Goal: Answer question/provide support

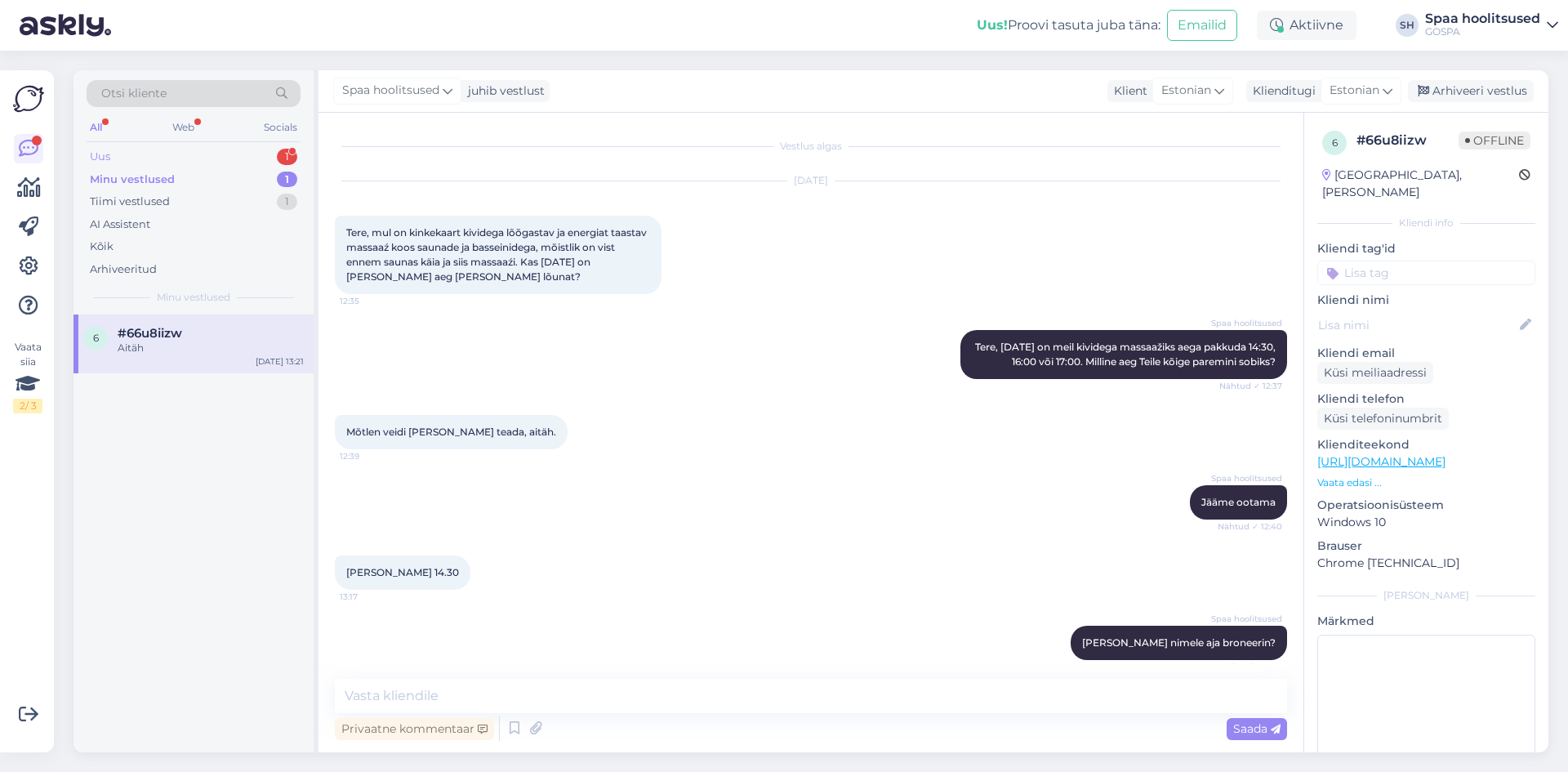
scroll to position [339, 0]
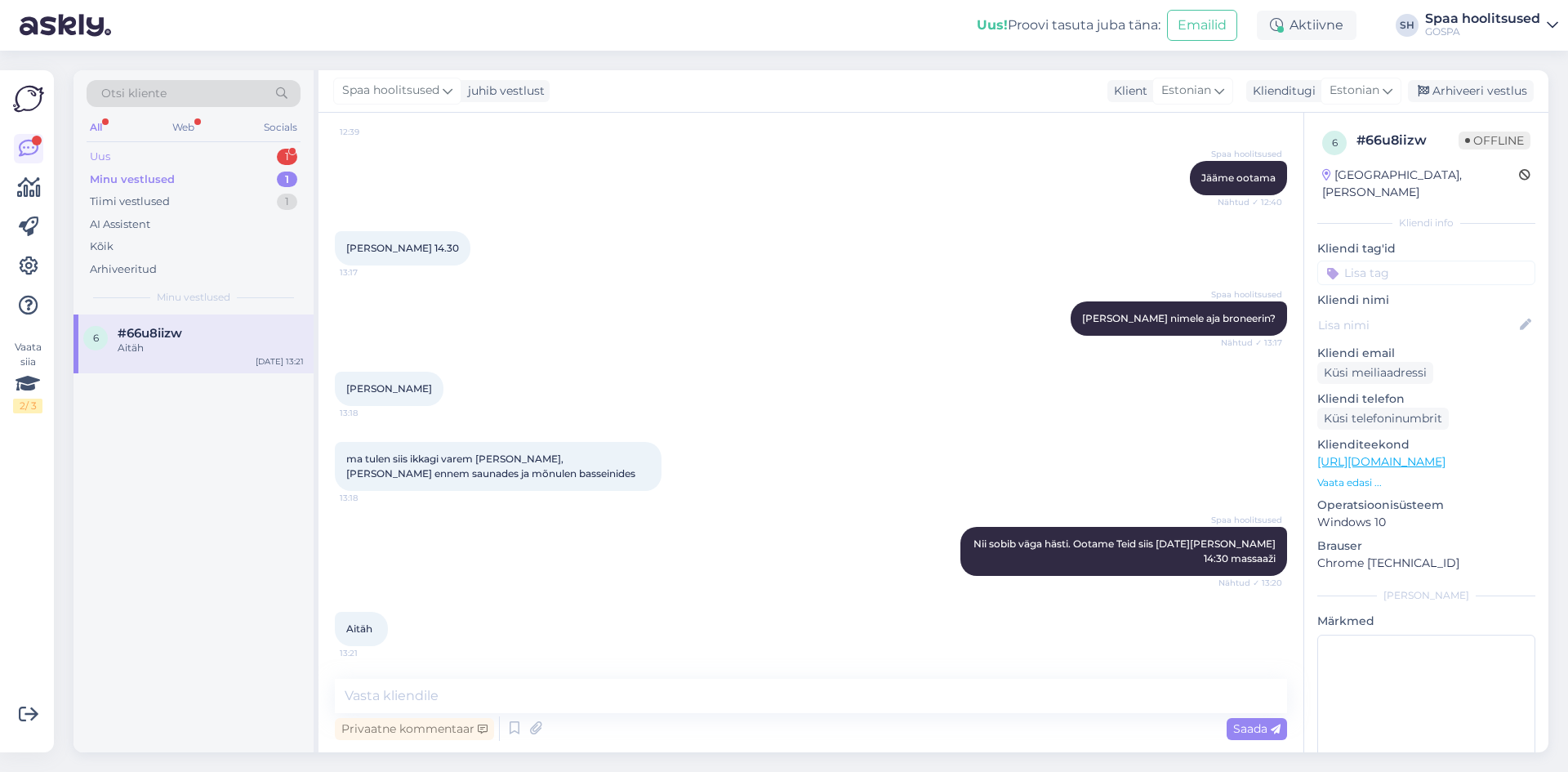
click at [117, 156] on div "Uus 1" at bounding box center [193, 156] width 214 height 23
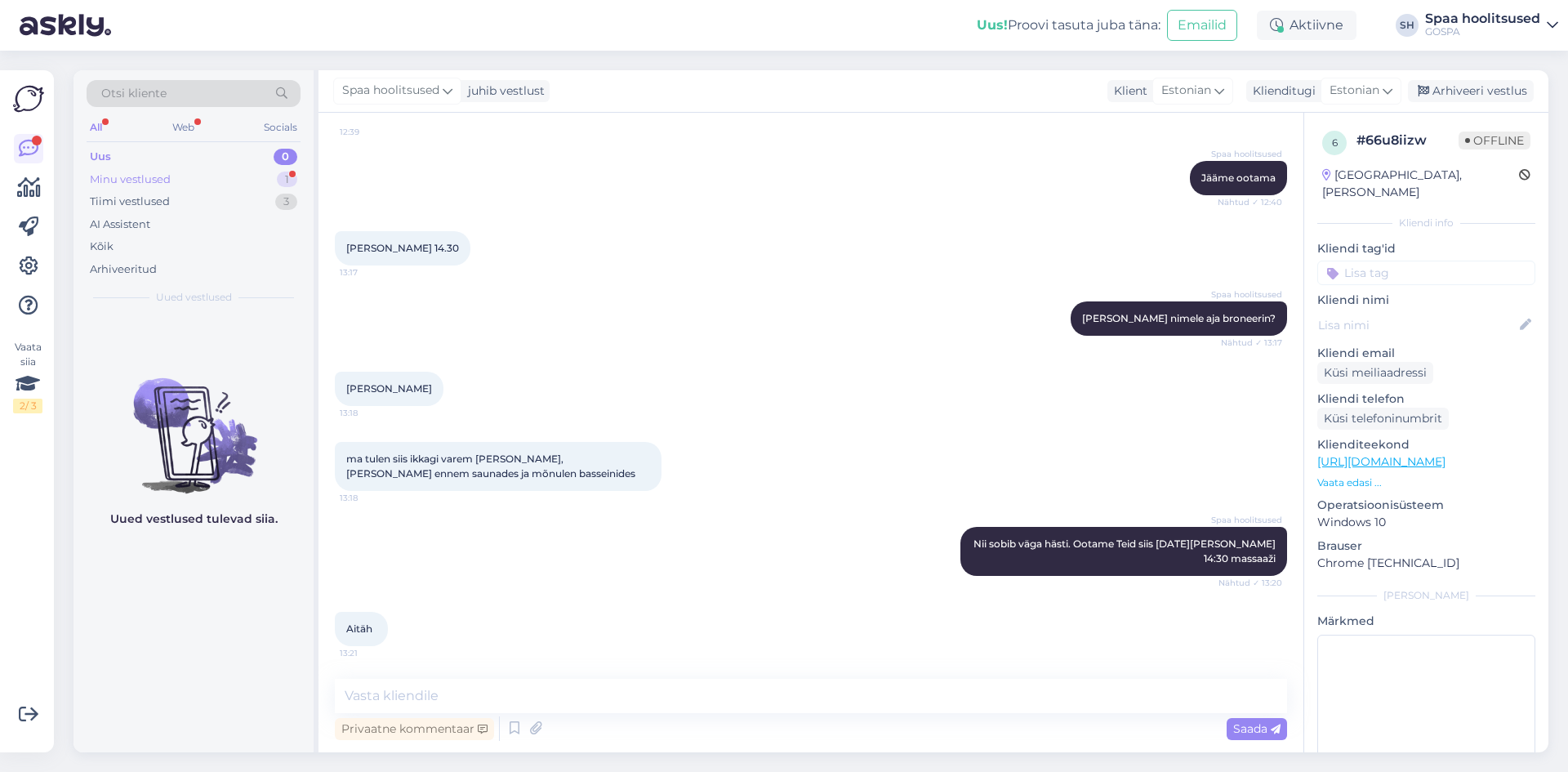
click at [144, 176] on div "Minu vestlused" at bounding box center [130, 180] width 81 height 17
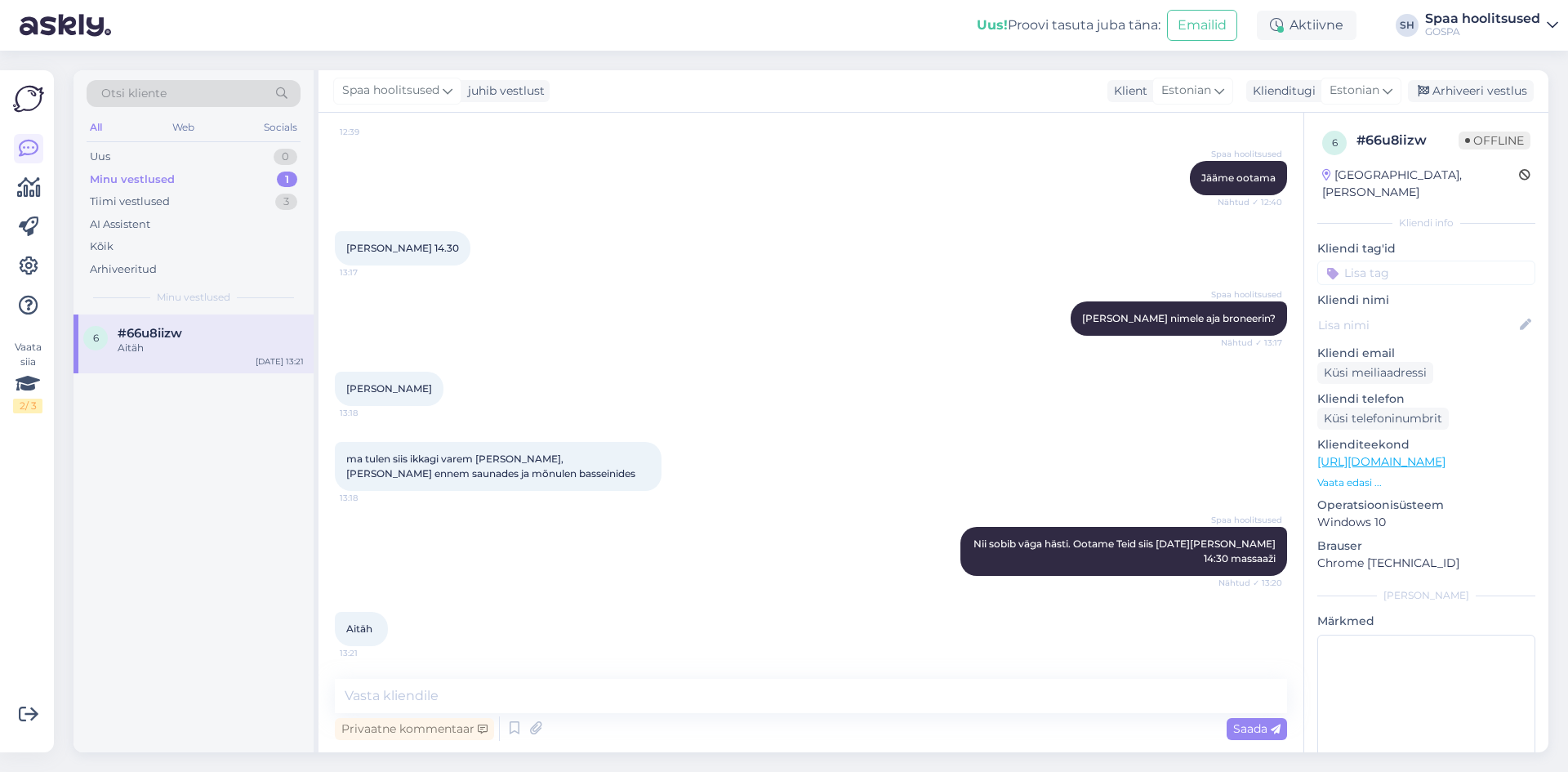
click at [174, 350] on div "Aitäh" at bounding box center [210, 348] width 186 height 15
click at [1493, 93] on div "Arhiveeri vestlus" at bounding box center [1471, 91] width 126 height 22
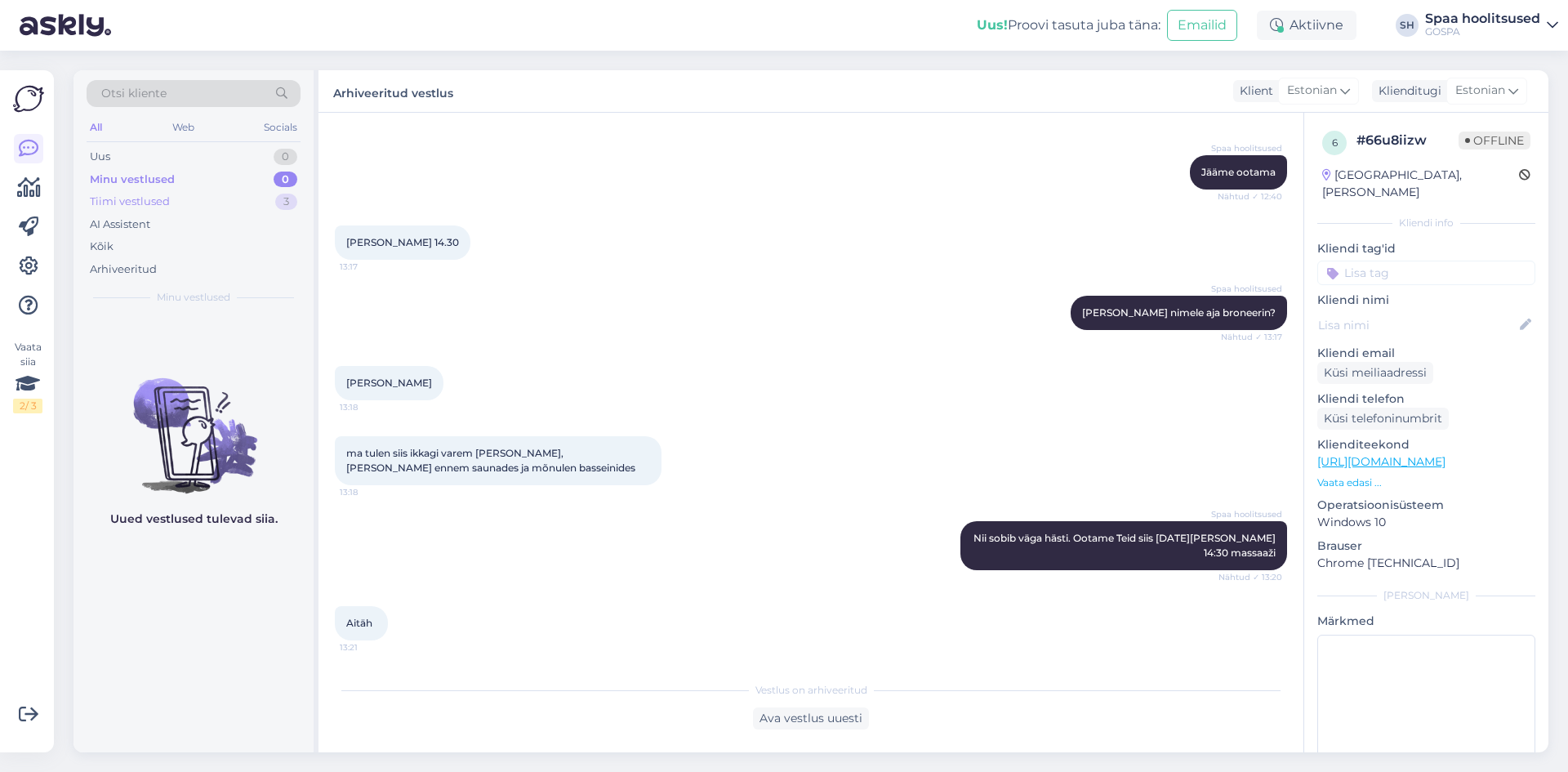
click at [147, 196] on div "Tiimi vestlused" at bounding box center [130, 202] width 80 height 17
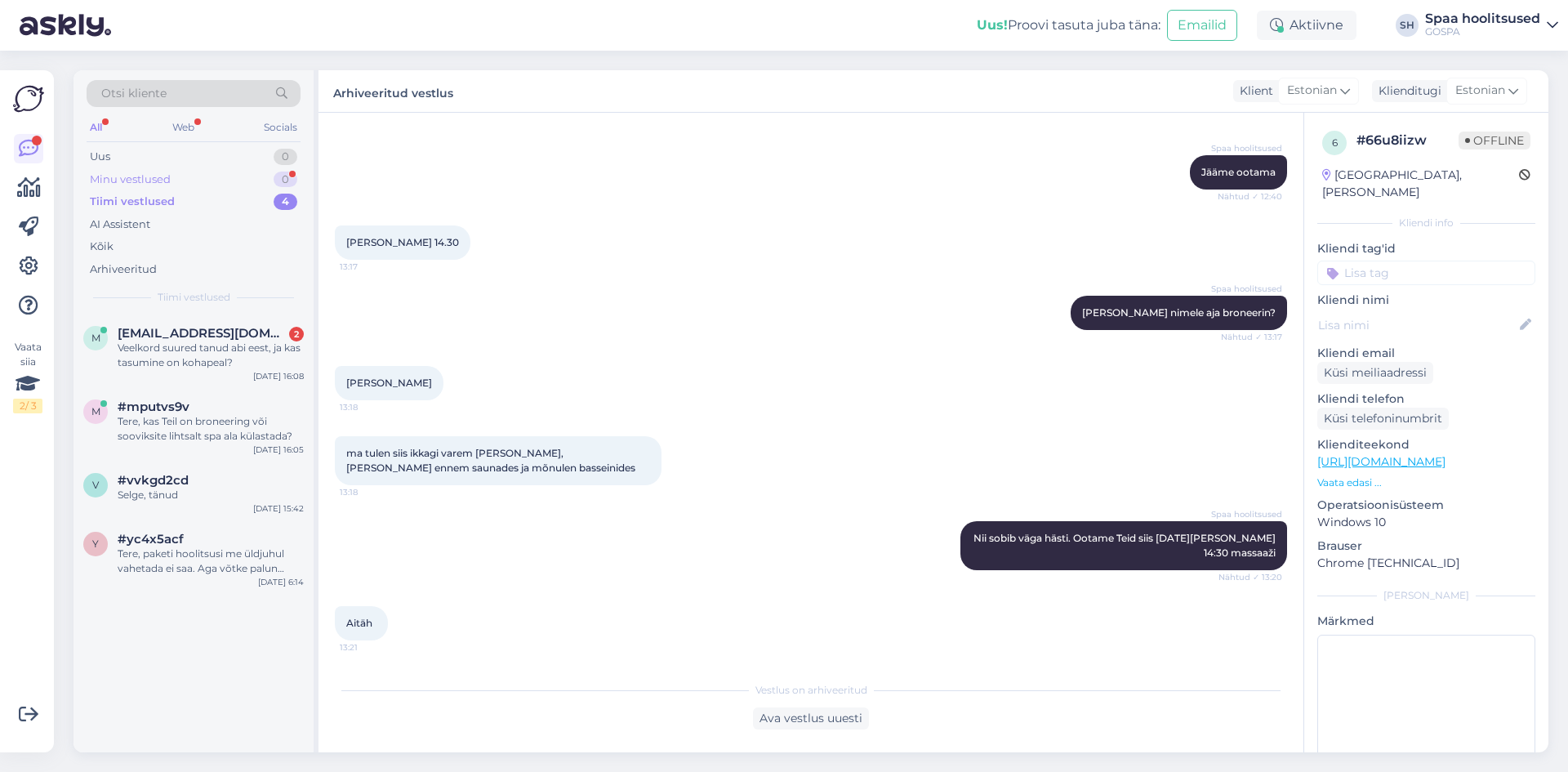
click at [196, 174] on div "Minu vestlused 0" at bounding box center [193, 180] width 214 height 23
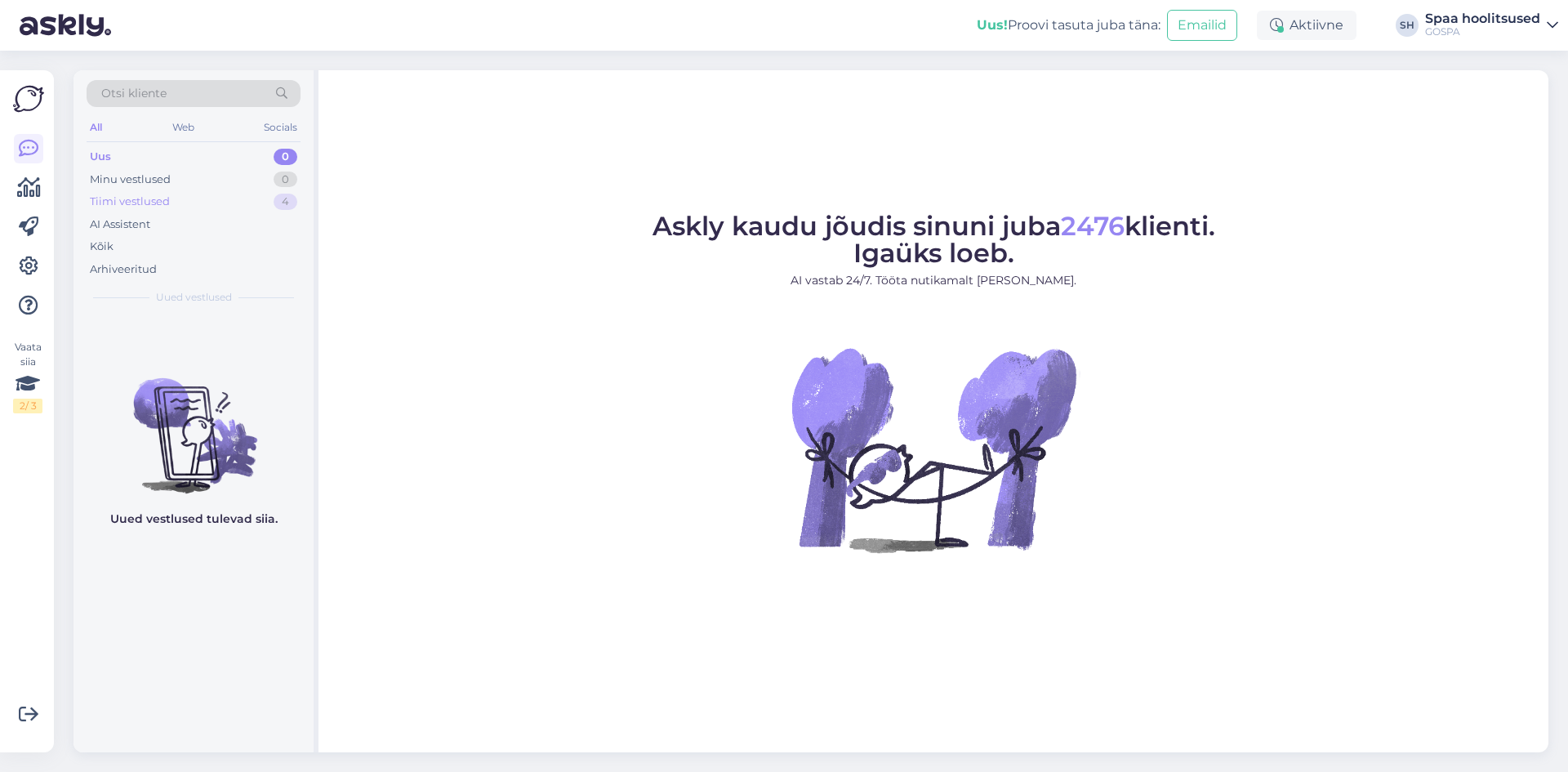
click at [145, 197] on div "Tiimi vestlused" at bounding box center [130, 202] width 80 height 17
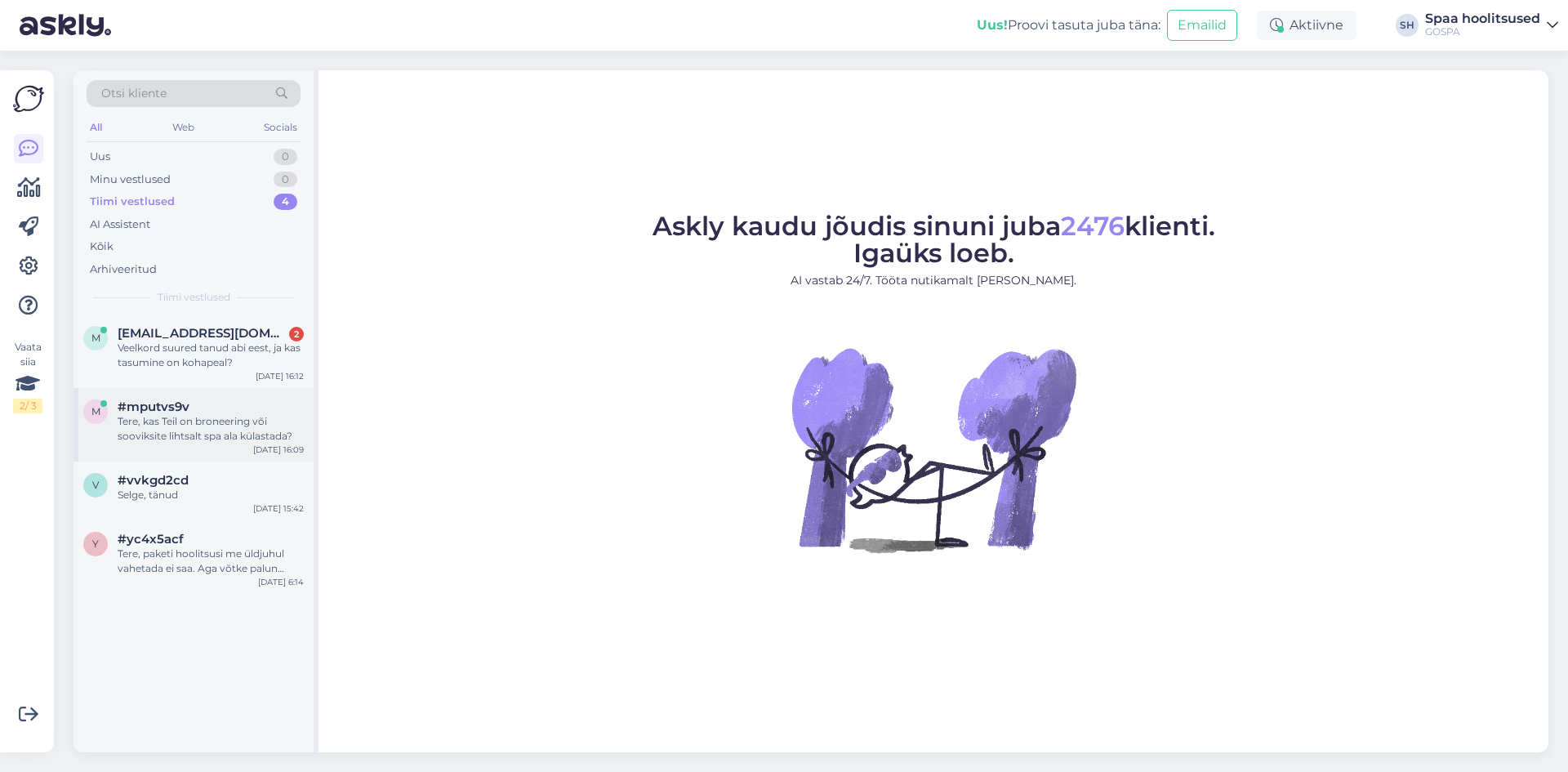
click at [177, 421] on div "Tere, kas Teil on broneering või sooviksite lihtsalt spa ala külastada?" at bounding box center [210, 429] width 186 height 30
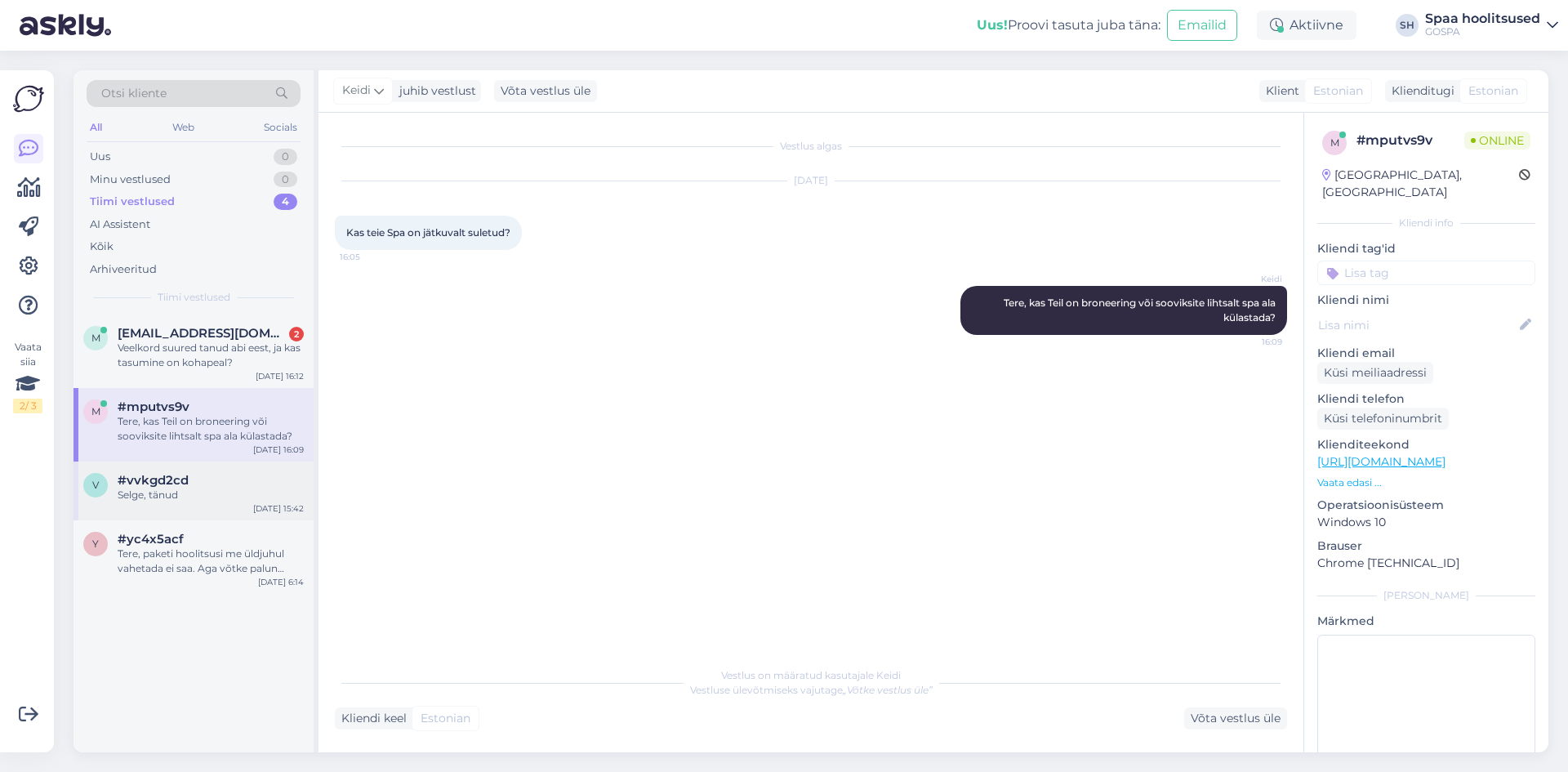
click at [197, 495] on div "Selge, tänud" at bounding box center [210, 495] width 186 height 15
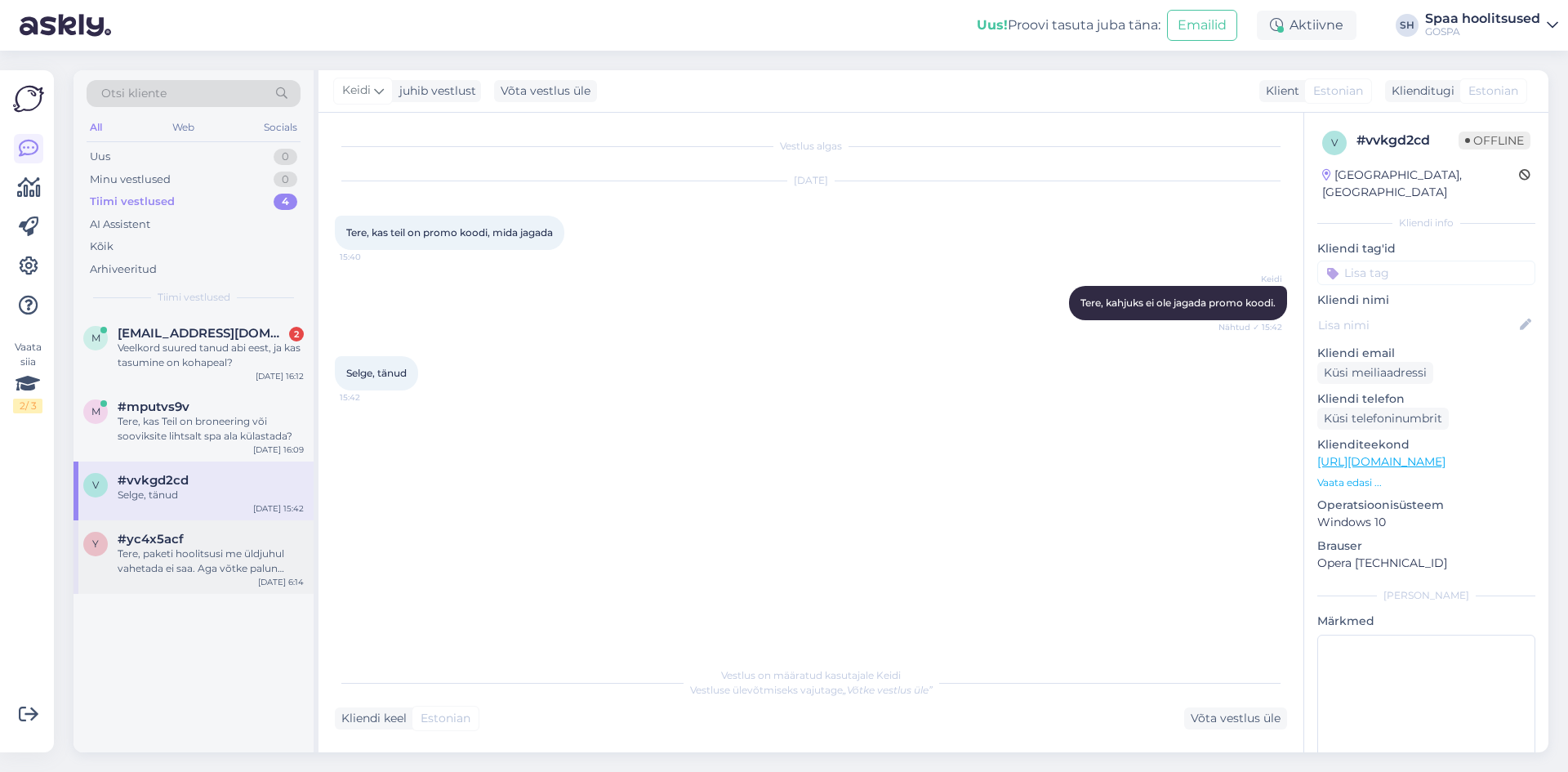
click at [169, 557] on div "Tere, paketi hoolitsusi me üldjuhul vahetada ei saa. Aga võtke palun ühendust m…" at bounding box center [210, 561] width 186 height 30
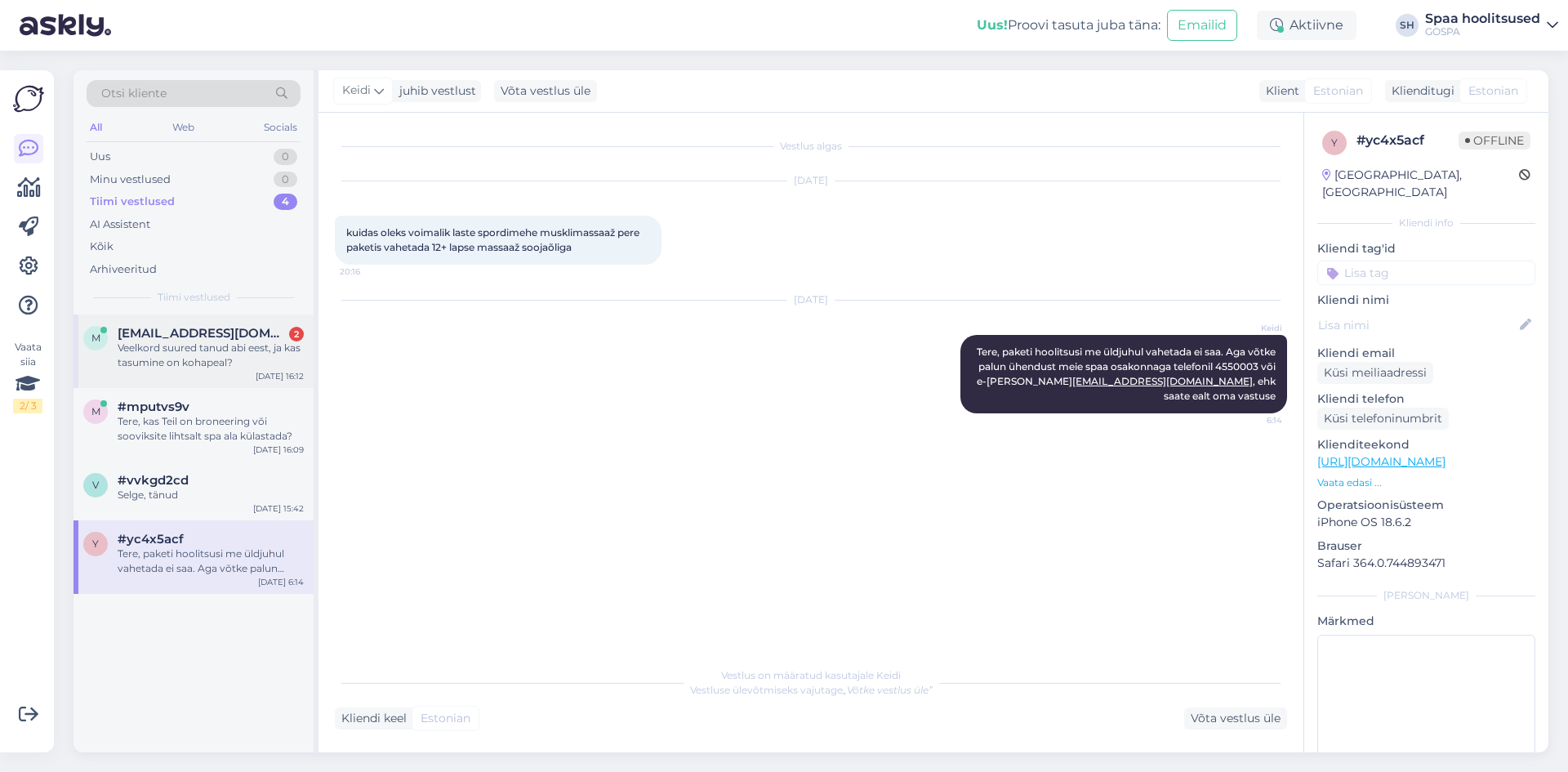
click at [160, 353] on div "Veelkord suured tanud abi eest, ja kas tasumine on kohapeal?" at bounding box center [210, 355] width 186 height 30
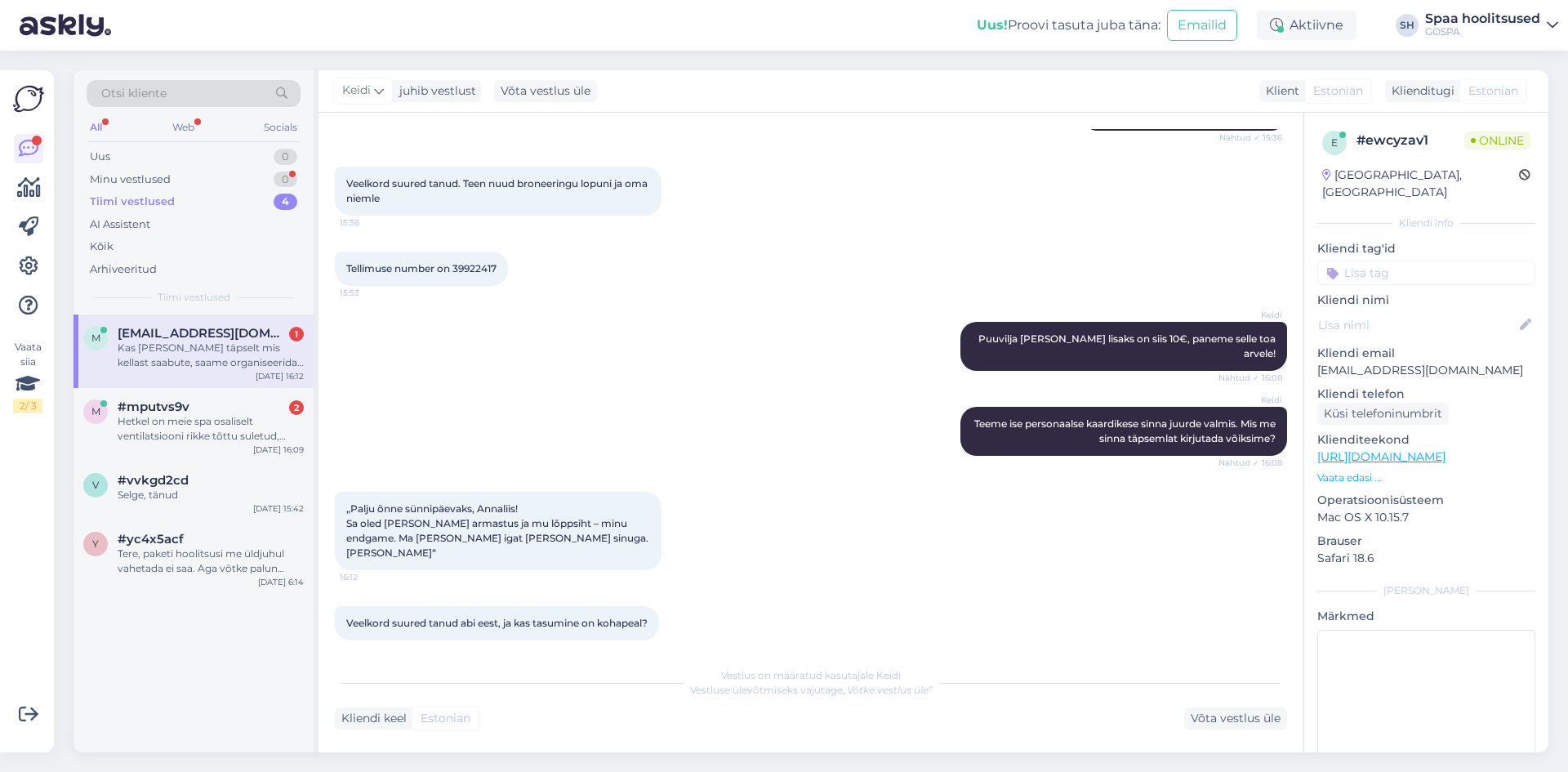
scroll to position [1175, 0]
